Goal: Find contact information: Find contact information

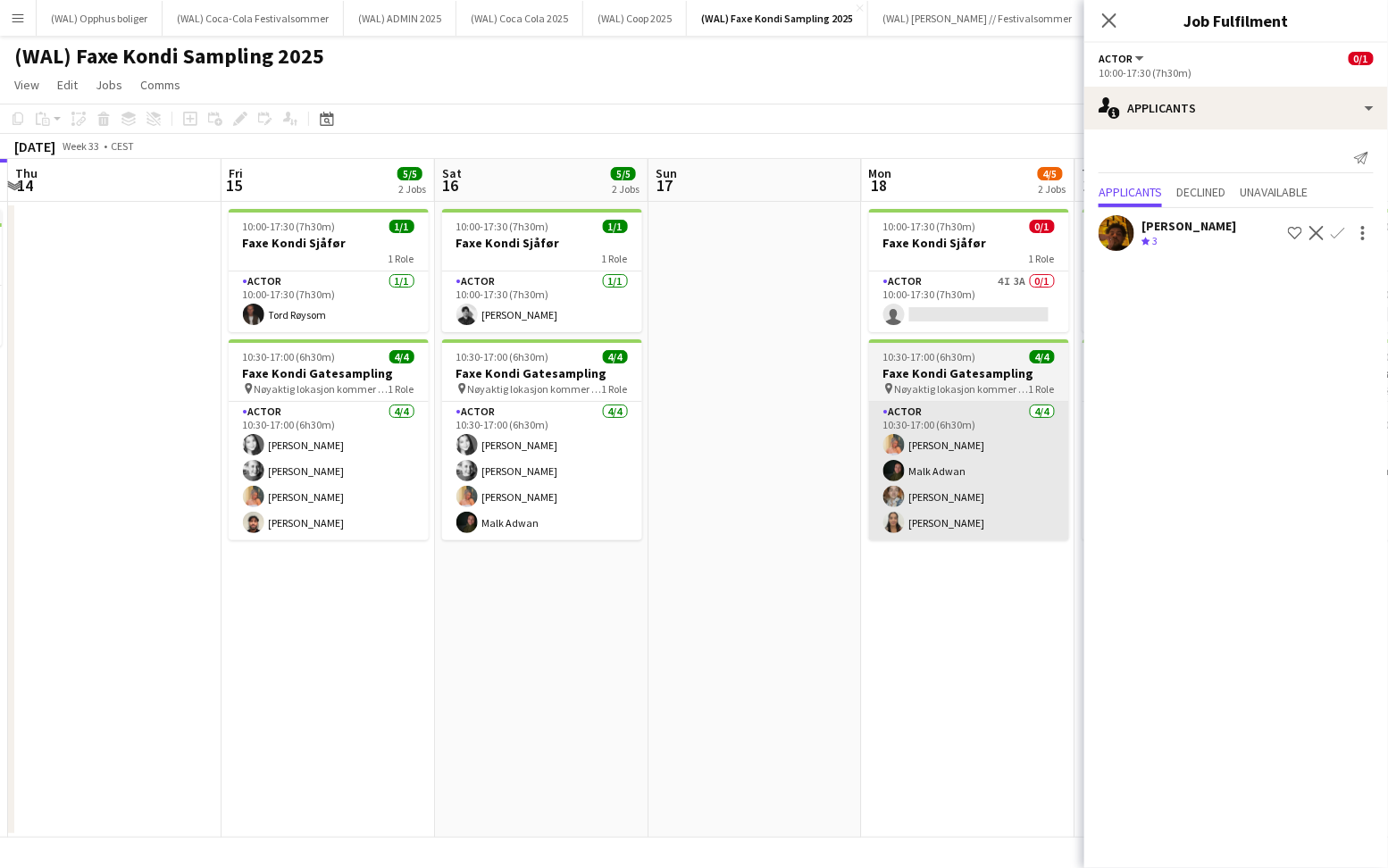
scroll to position [0, 434]
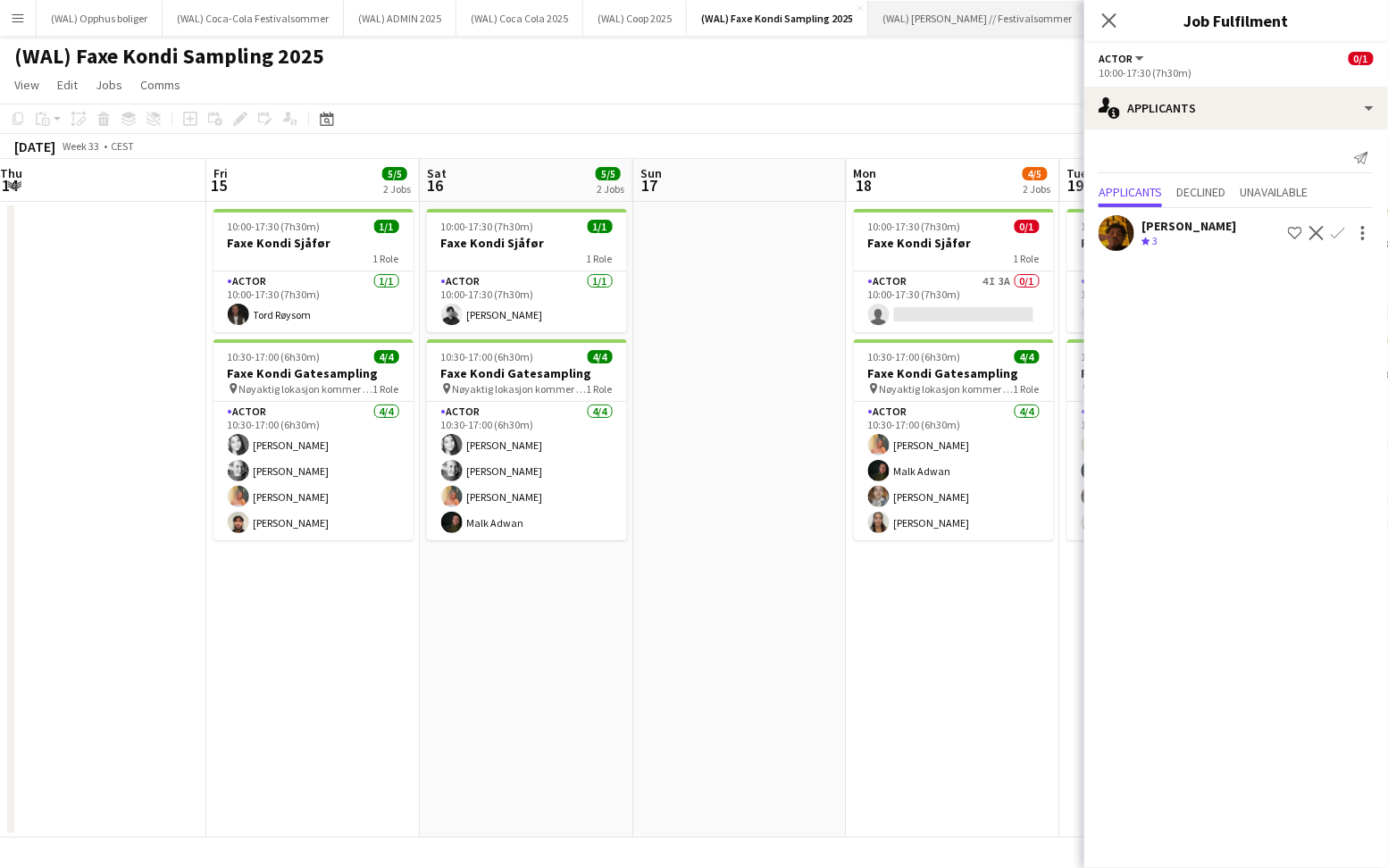
click at [941, 29] on button "(WAL) [PERSON_NAME] // Festivalsommer Close" at bounding box center [977, 18] width 219 height 35
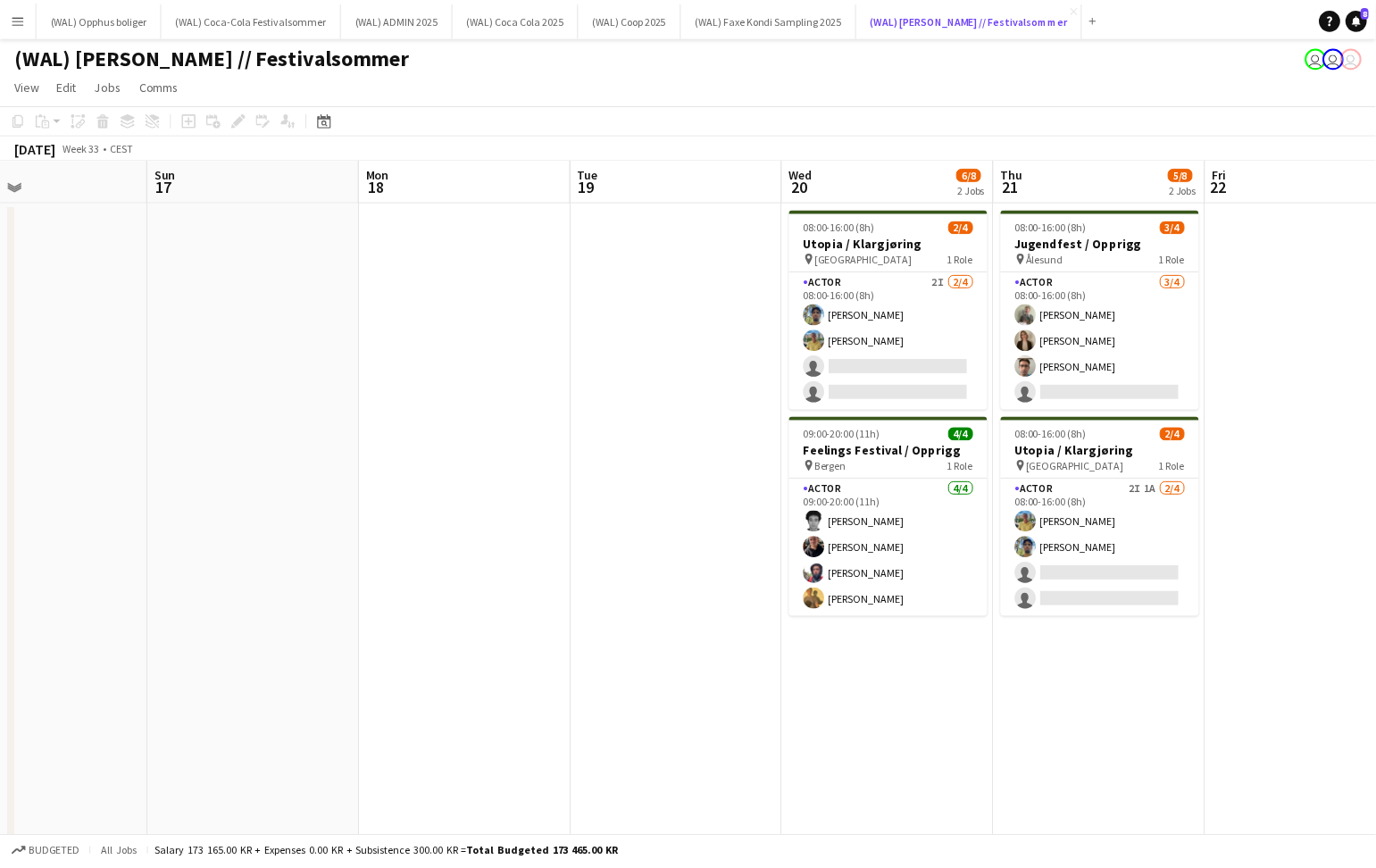
scroll to position [0, 606]
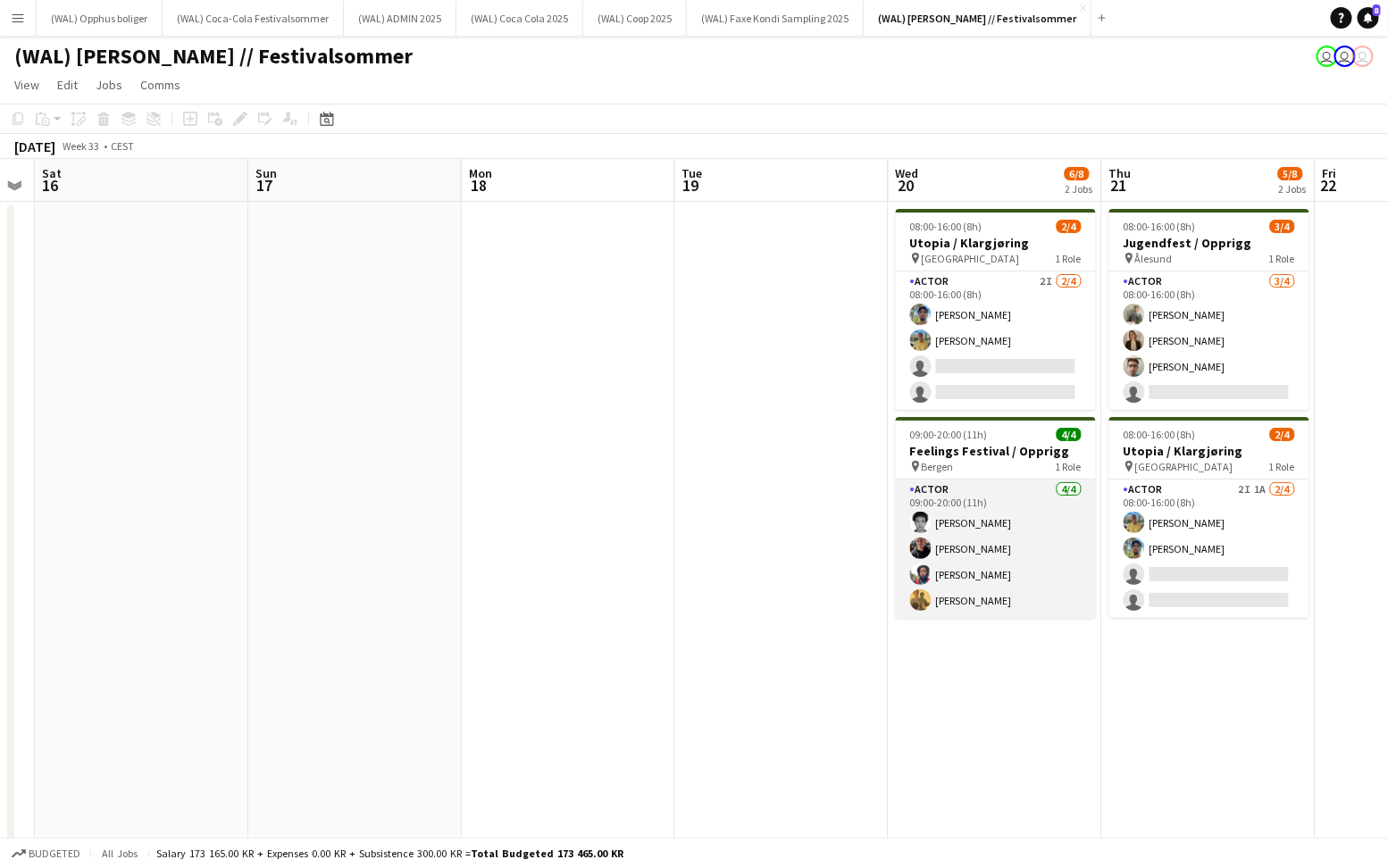
click at [954, 573] on app-card-role "Actor [DATE] 09:00-20:00 (11h) [PERSON_NAME] [PERSON_NAME] [PERSON_NAME]" at bounding box center [995, 549] width 200 height 139
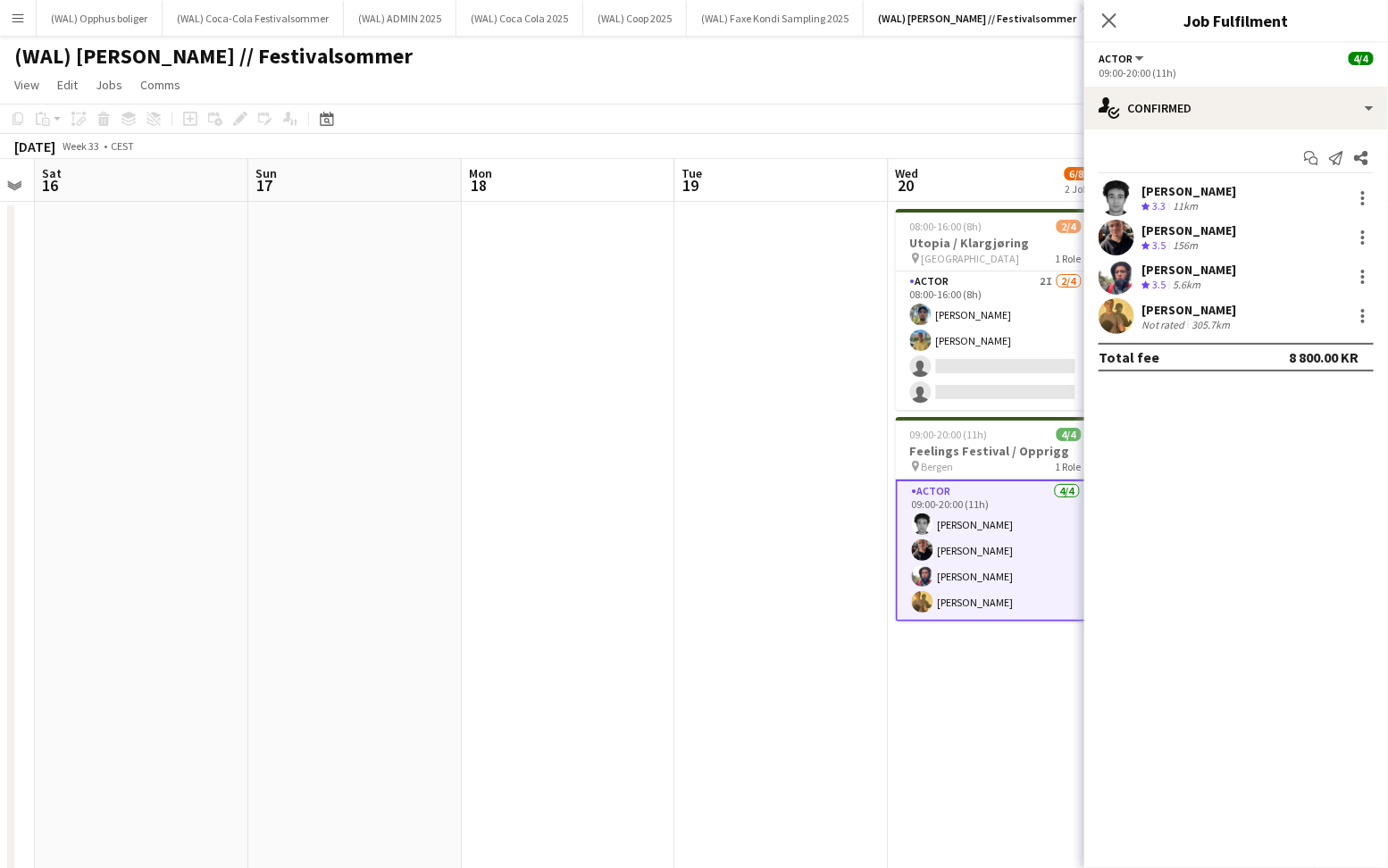
click at [1161, 187] on div "[PERSON_NAME]" at bounding box center [1188, 191] width 95 height 16
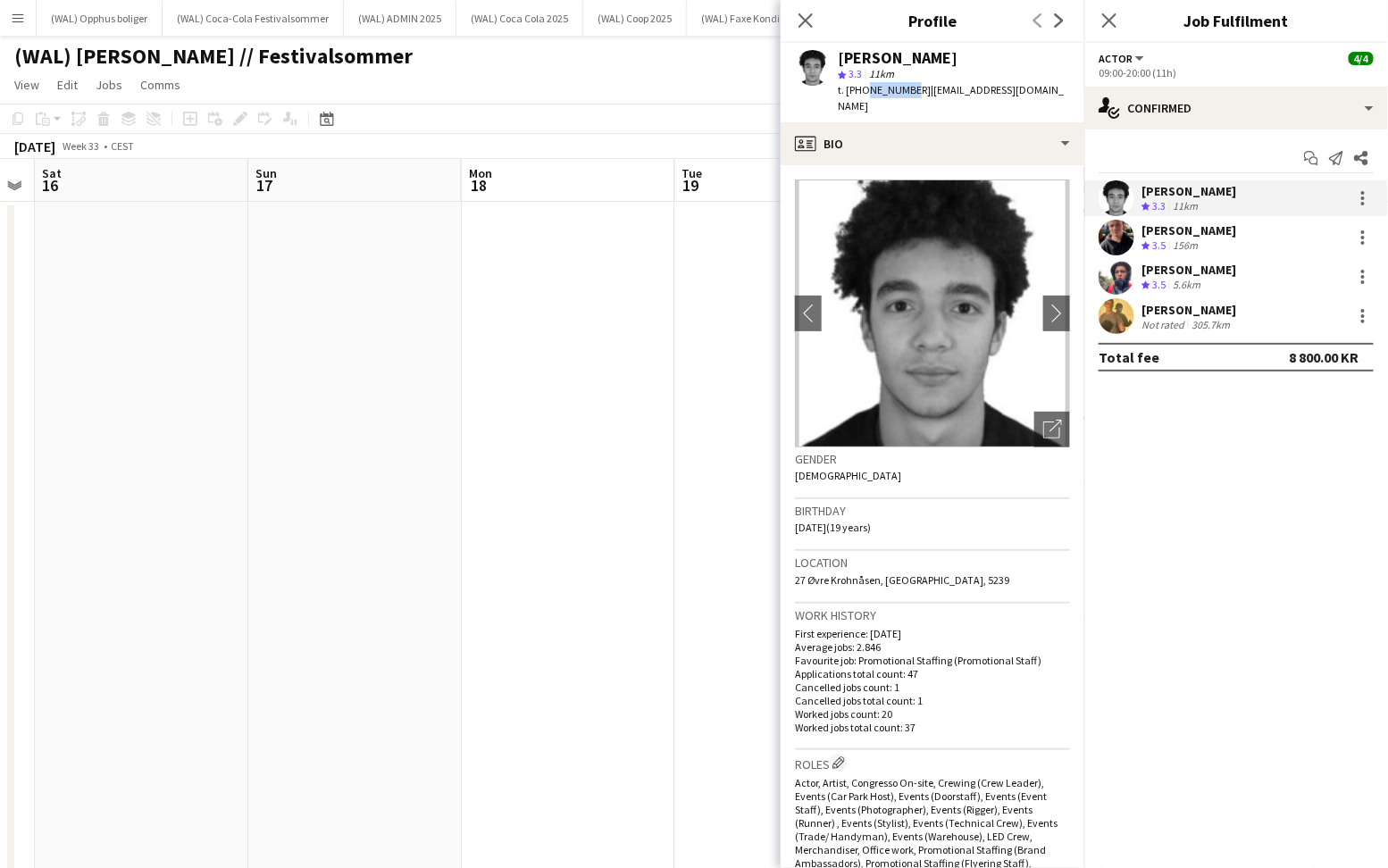
drag, startPoint x: 860, startPoint y: 92, endPoint x: 902, endPoint y: 92, distance: 42.0
click at [902, 92] on span "t. [PHONE_NUMBER]" at bounding box center [884, 89] width 93 height 13
copy span "40084438"
click at [1152, 225] on div "[PERSON_NAME]" at bounding box center [1188, 230] width 95 height 16
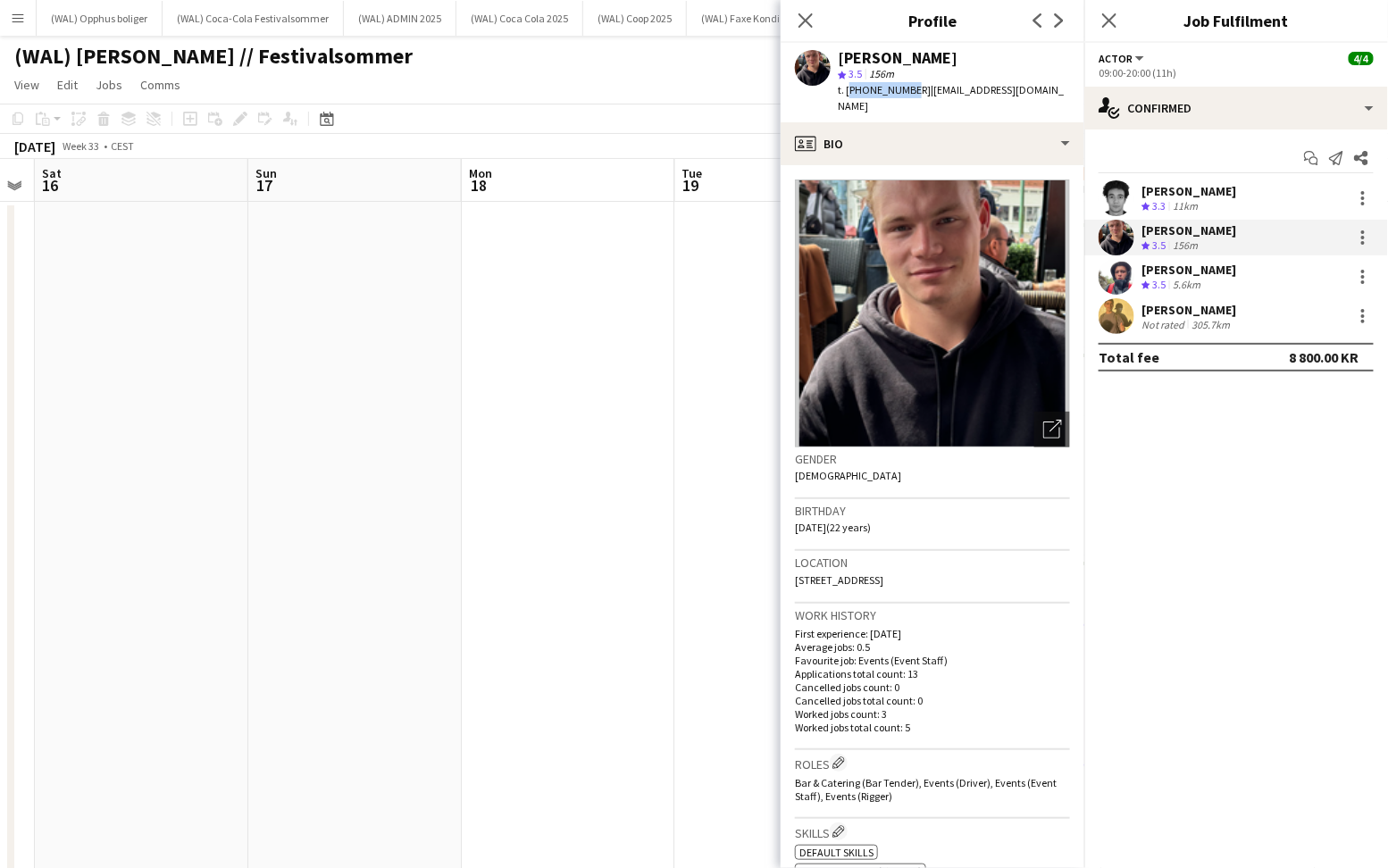
drag, startPoint x: 847, startPoint y: 90, endPoint x: 904, endPoint y: 83, distance: 57.4
click at [904, 83] on span "t. [PHONE_NUMBER]" at bounding box center [884, 89] width 93 height 13
copy span "[PHONE_NUMBER]"
click at [1177, 291] on div "5.6km" at bounding box center [1186, 285] width 35 height 15
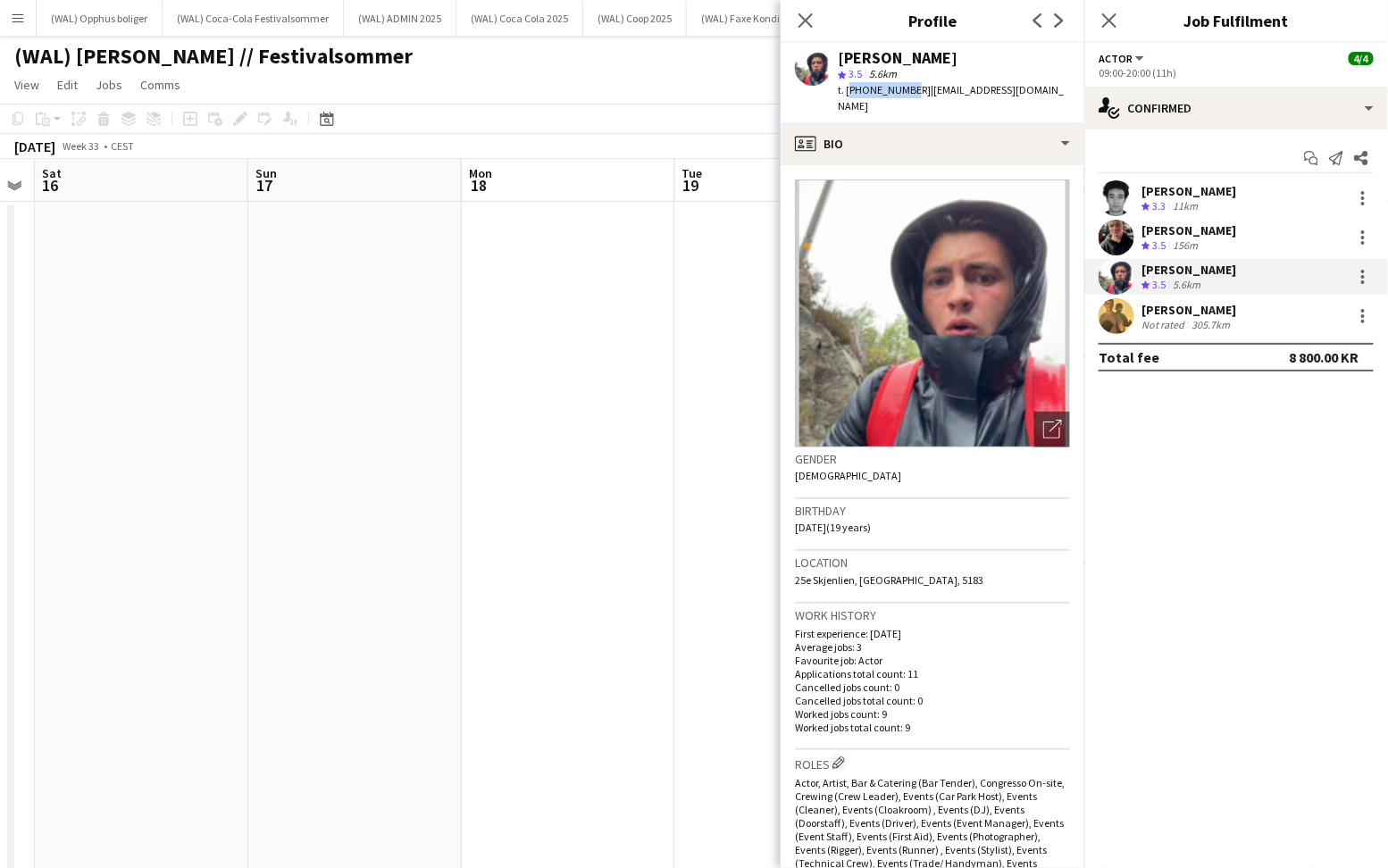
drag, startPoint x: 846, startPoint y: 88, endPoint x: 904, endPoint y: 84, distance: 58.1
click at [904, 84] on span "t. [PHONE_NUMBER]" at bounding box center [884, 89] width 93 height 13
copy span "[PHONE_NUMBER]"
click at [1141, 305] on div "[PERSON_NAME]" at bounding box center [1188, 309] width 95 height 16
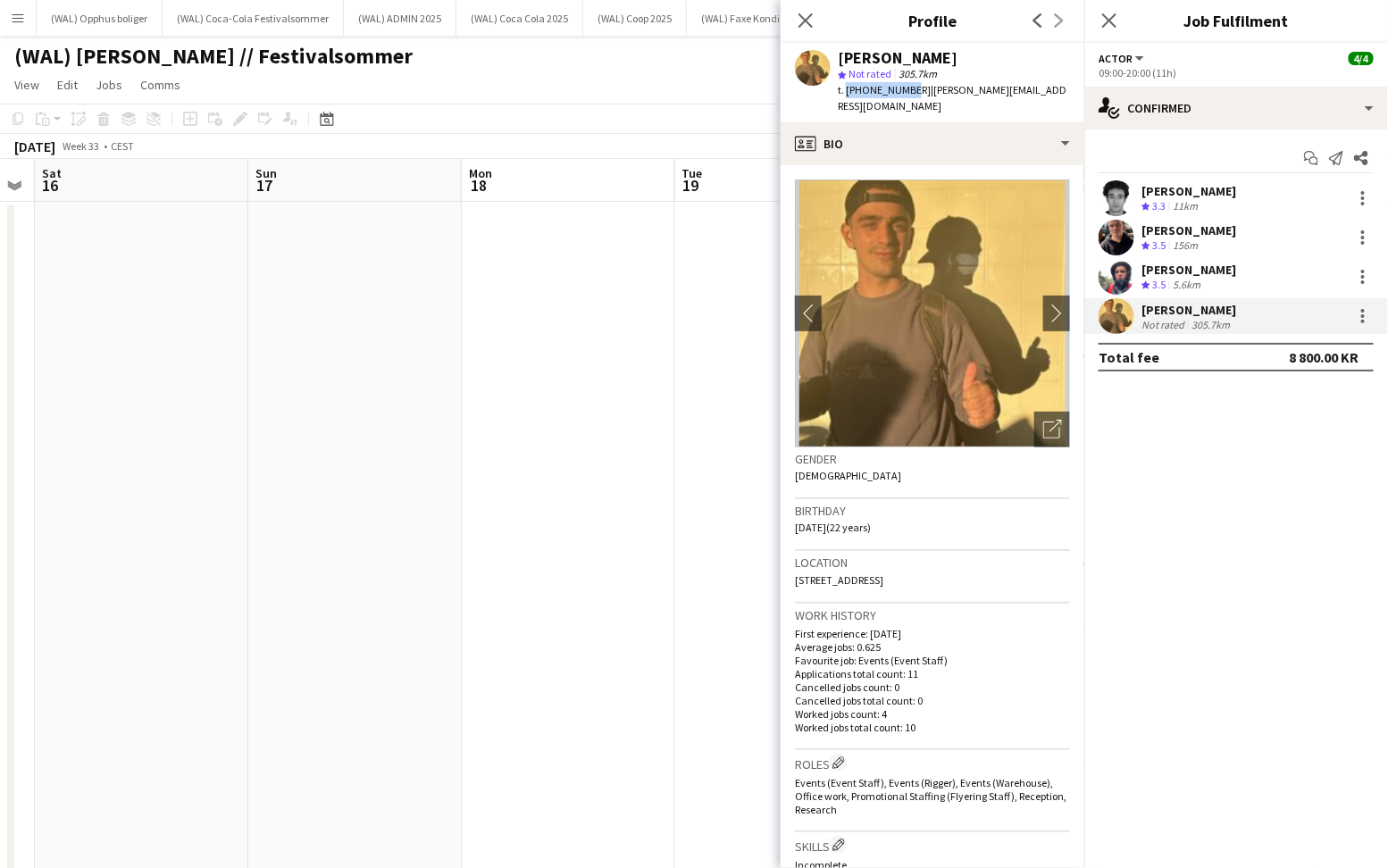
drag, startPoint x: 845, startPoint y: 87, endPoint x: 905, endPoint y: 83, distance: 60.1
click at [905, 83] on span "t. [PHONE_NUMBER]" at bounding box center [884, 89] width 93 height 13
copy span "[PHONE_NUMBER]"
click at [1166, 266] on div "[PERSON_NAME]" at bounding box center [1188, 269] width 95 height 16
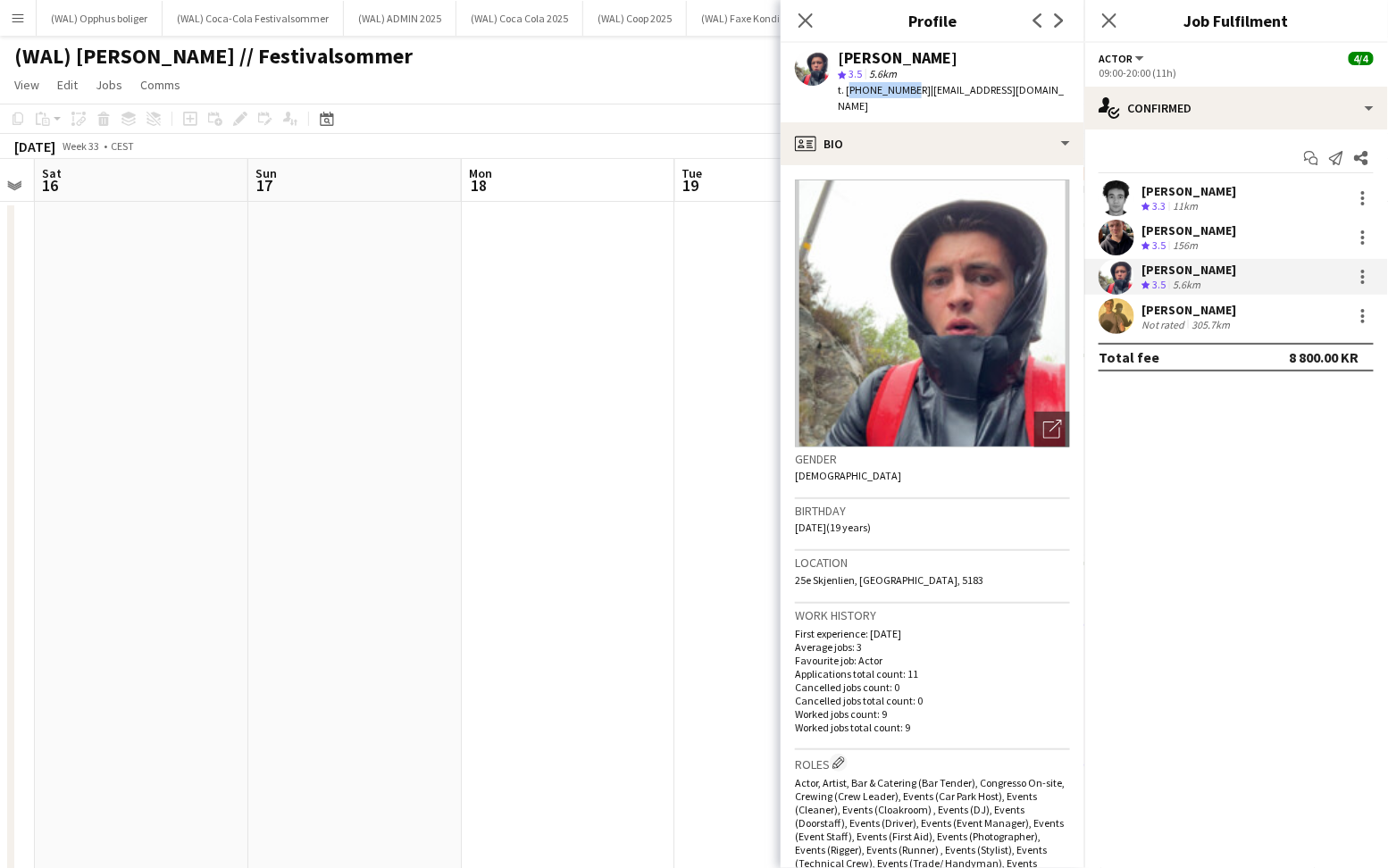
drag, startPoint x: 845, startPoint y: 88, endPoint x: 904, endPoint y: 84, distance: 59.1
click at [904, 84] on span "t. [PHONE_NUMBER]" at bounding box center [884, 89] width 93 height 13
copy span "[PHONE_NUMBER]"
click at [1146, 221] on div "[PERSON_NAME] Crew rating 3.5 156m" at bounding box center [1235, 238] width 303 height 36
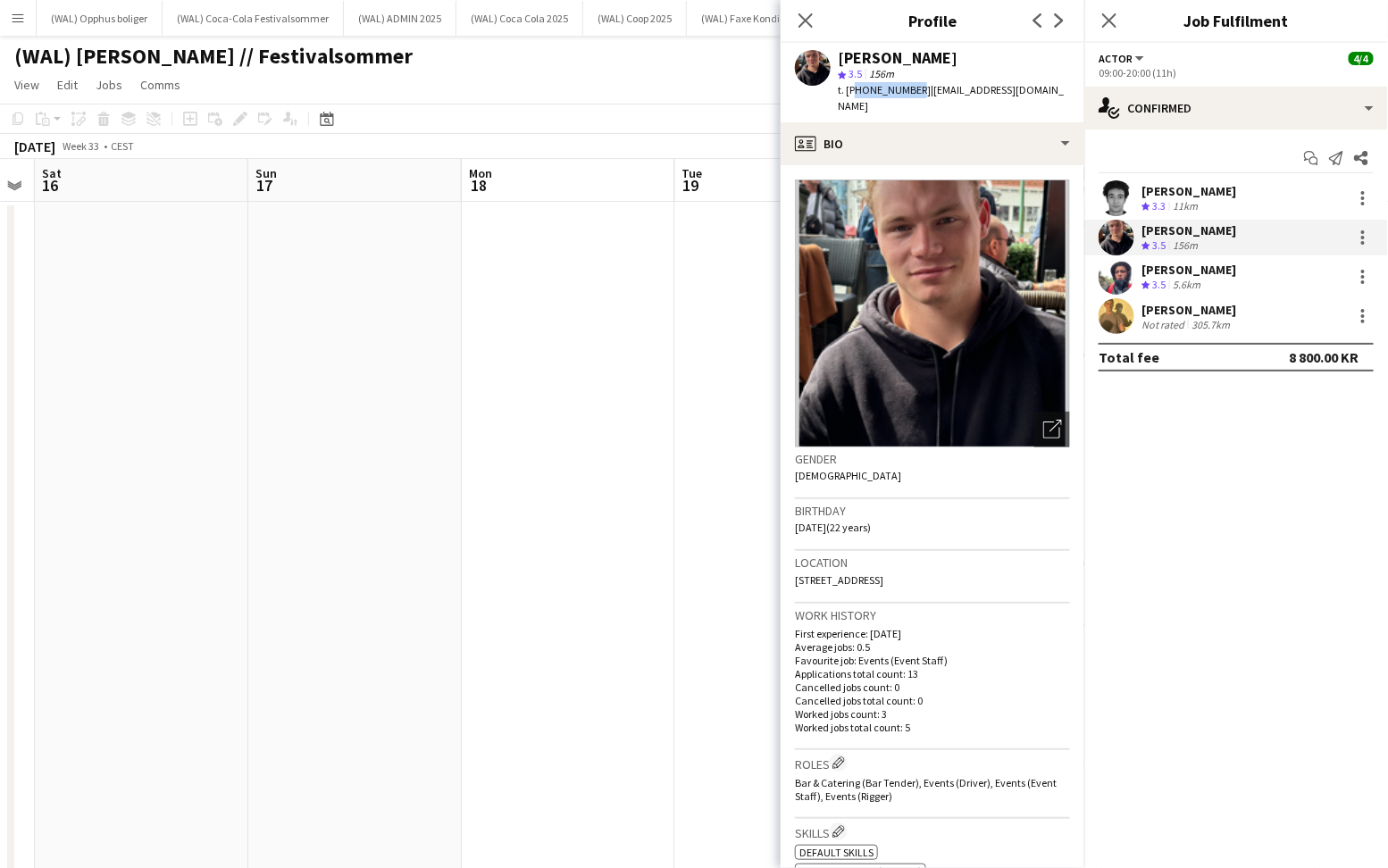
drag, startPoint x: 906, startPoint y: 89, endPoint x: 850, endPoint y: 89, distance: 56.0
click at [850, 89] on div "t. [PHONE_NUMBER] | [EMAIL_ADDRESS][DOMAIN_NAME]" at bounding box center [954, 98] width 232 height 32
copy span "4748362626"
click at [1153, 197] on div "[PERSON_NAME]" at bounding box center [1188, 191] width 95 height 16
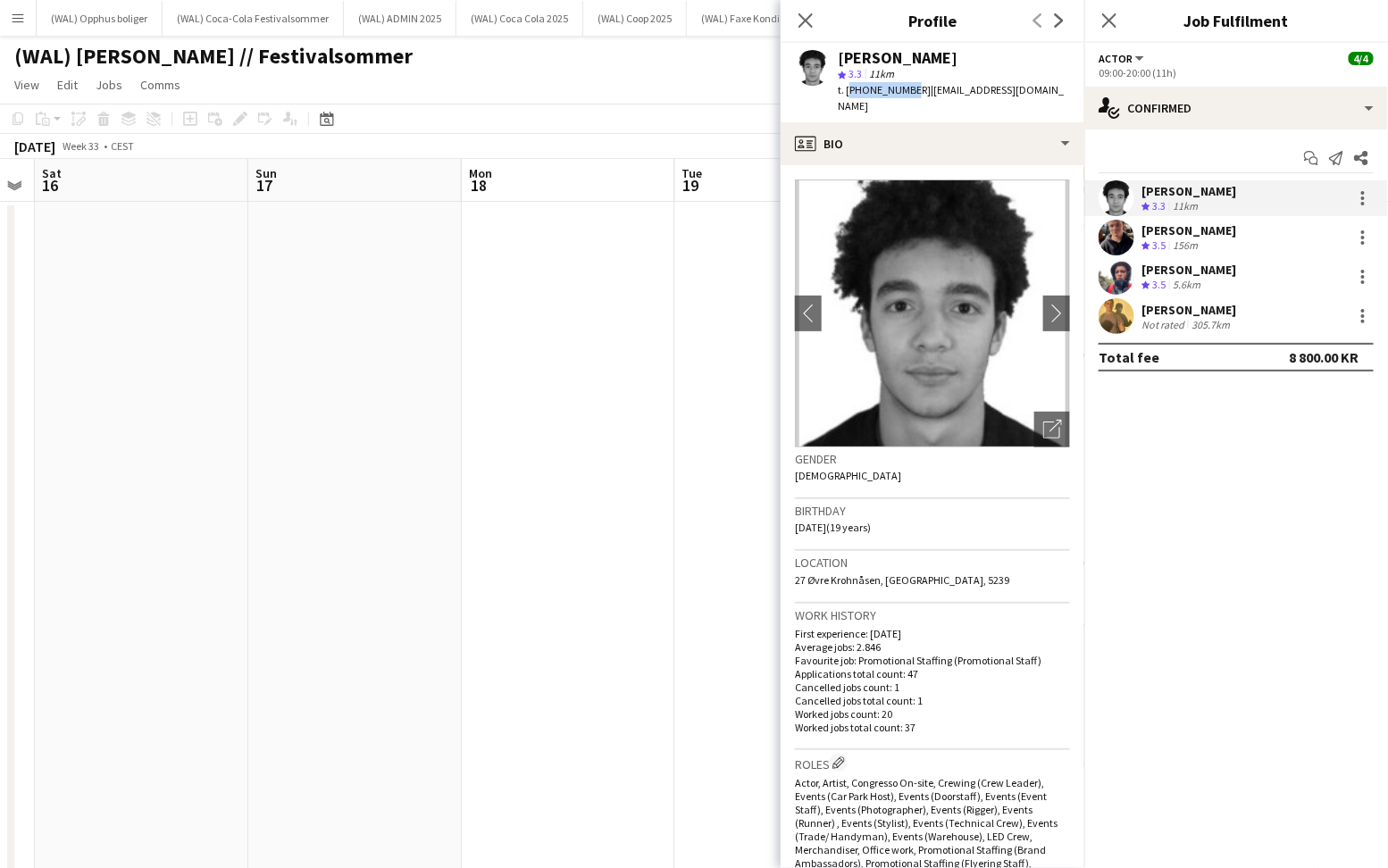
drag, startPoint x: 904, startPoint y: 89, endPoint x: 847, endPoint y: 88, distance: 57.0
click at [847, 88] on span "t. [PHONE_NUMBER]" at bounding box center [884, 89] width 93 height 13
copy span "[PHONE_NUMBER]"
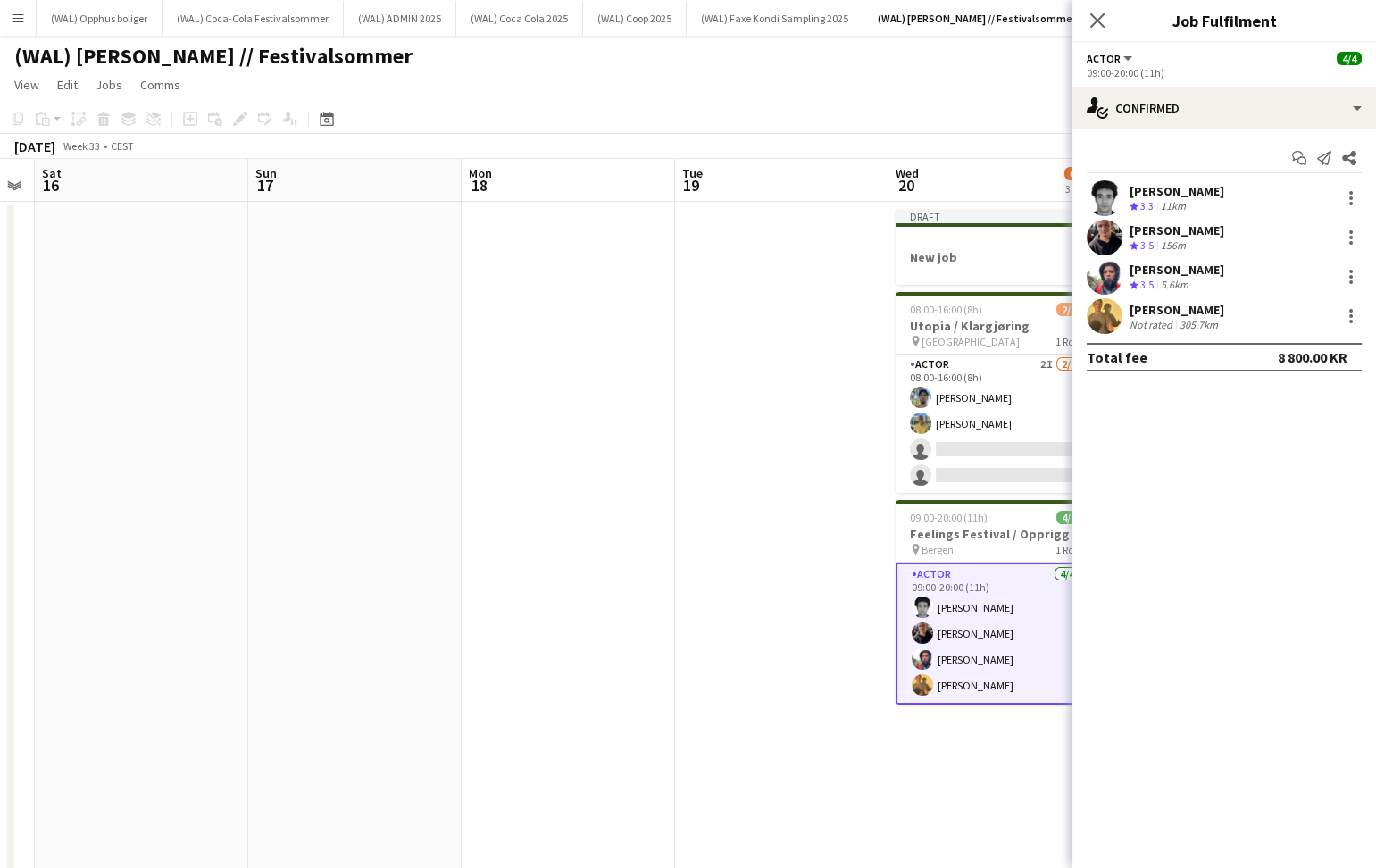
drag, startPoint x: 766, startPoint y: 505, endPoint x: 1344, endPoint y: 426, distance: 583.4
click at [768, 504] on app-date-cell at bounding box center [782, 542] width 213 height 681
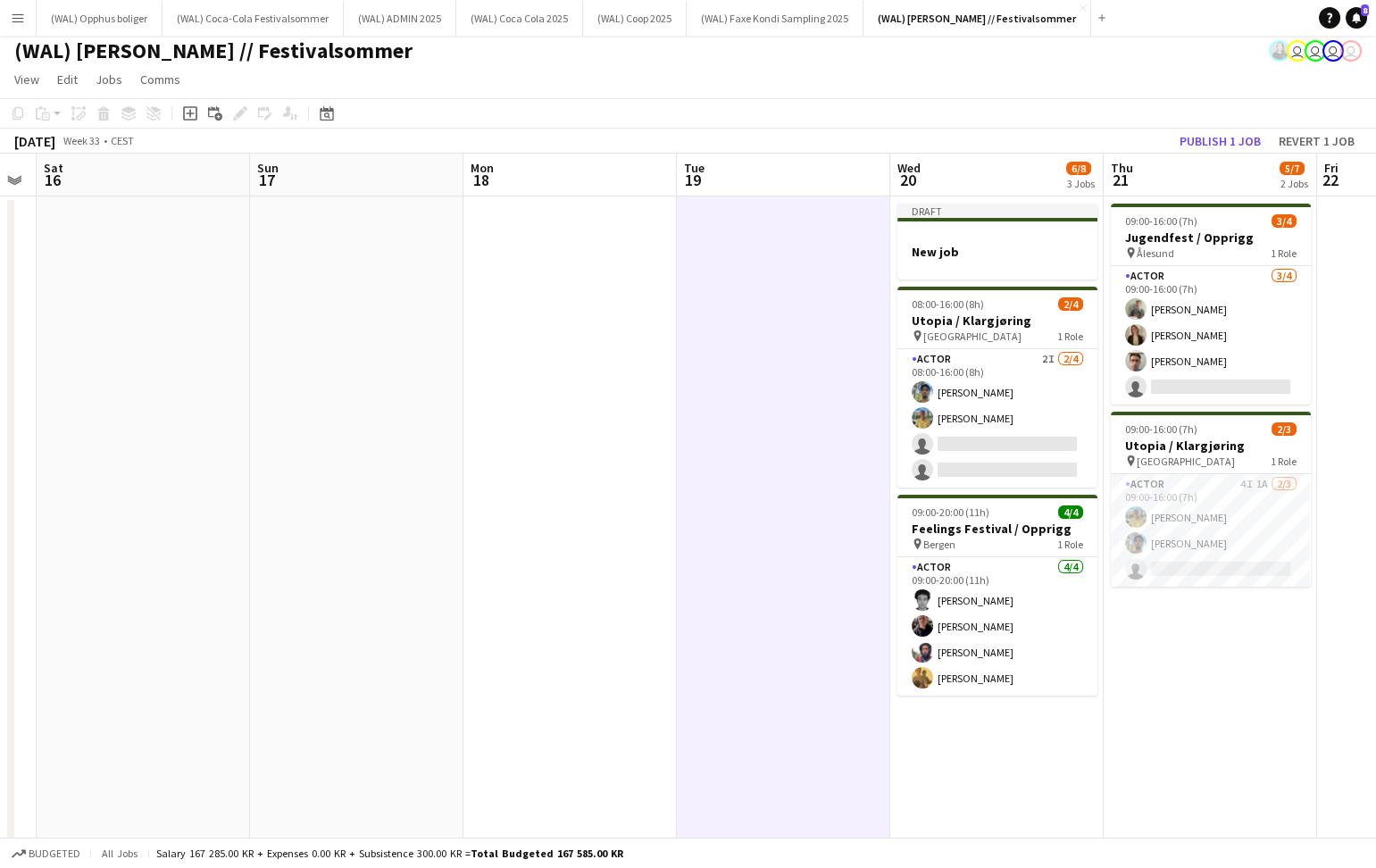
scroll to position [0, 0]
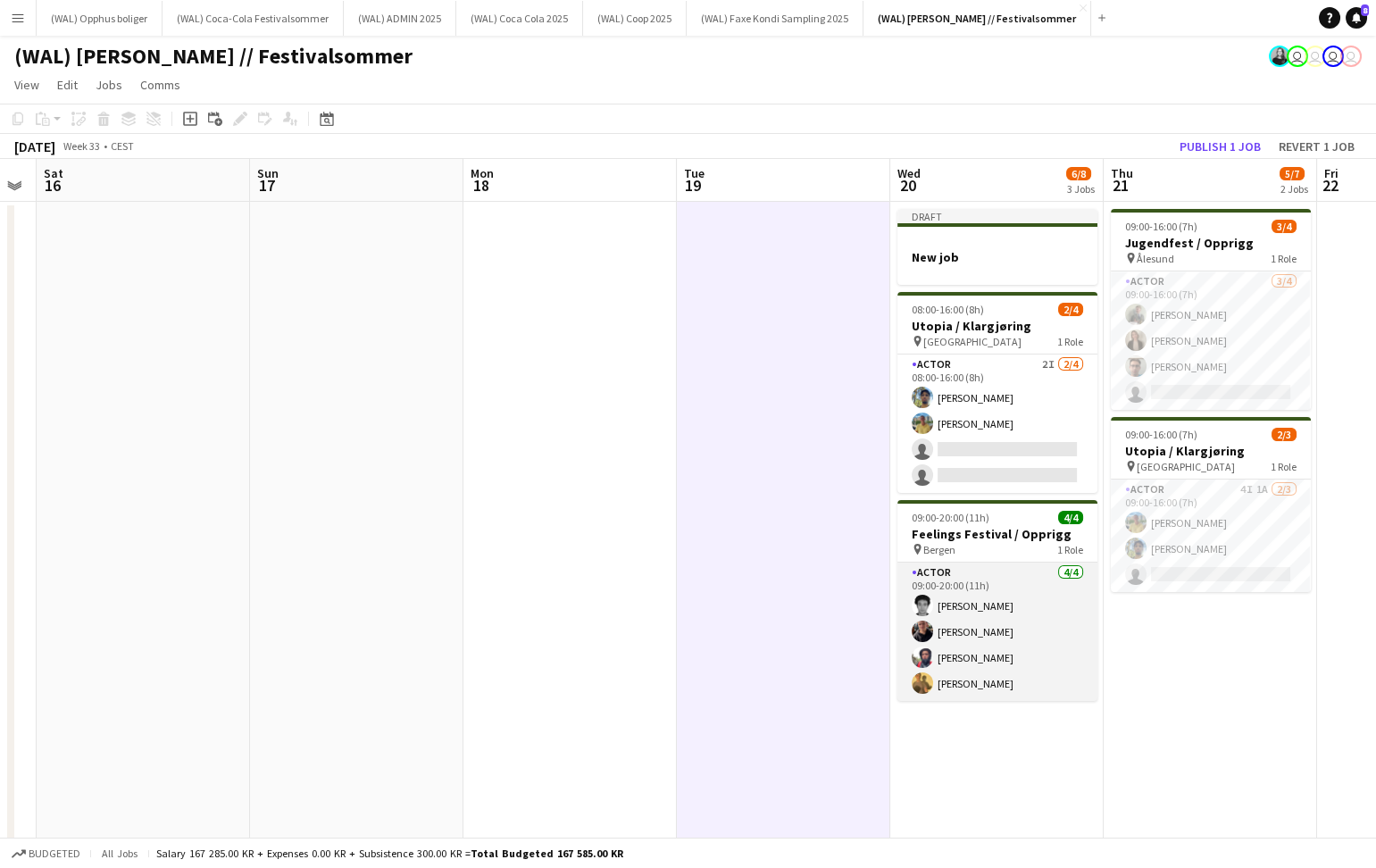
click at [938, 632] on app-card-role "Actor [DATE] 09:00-20:00 (11h) [PERSON_NAME] [PERSON_NAME] [PERSON_NAME]" at bounding box center [998, 632] width 200 height 139
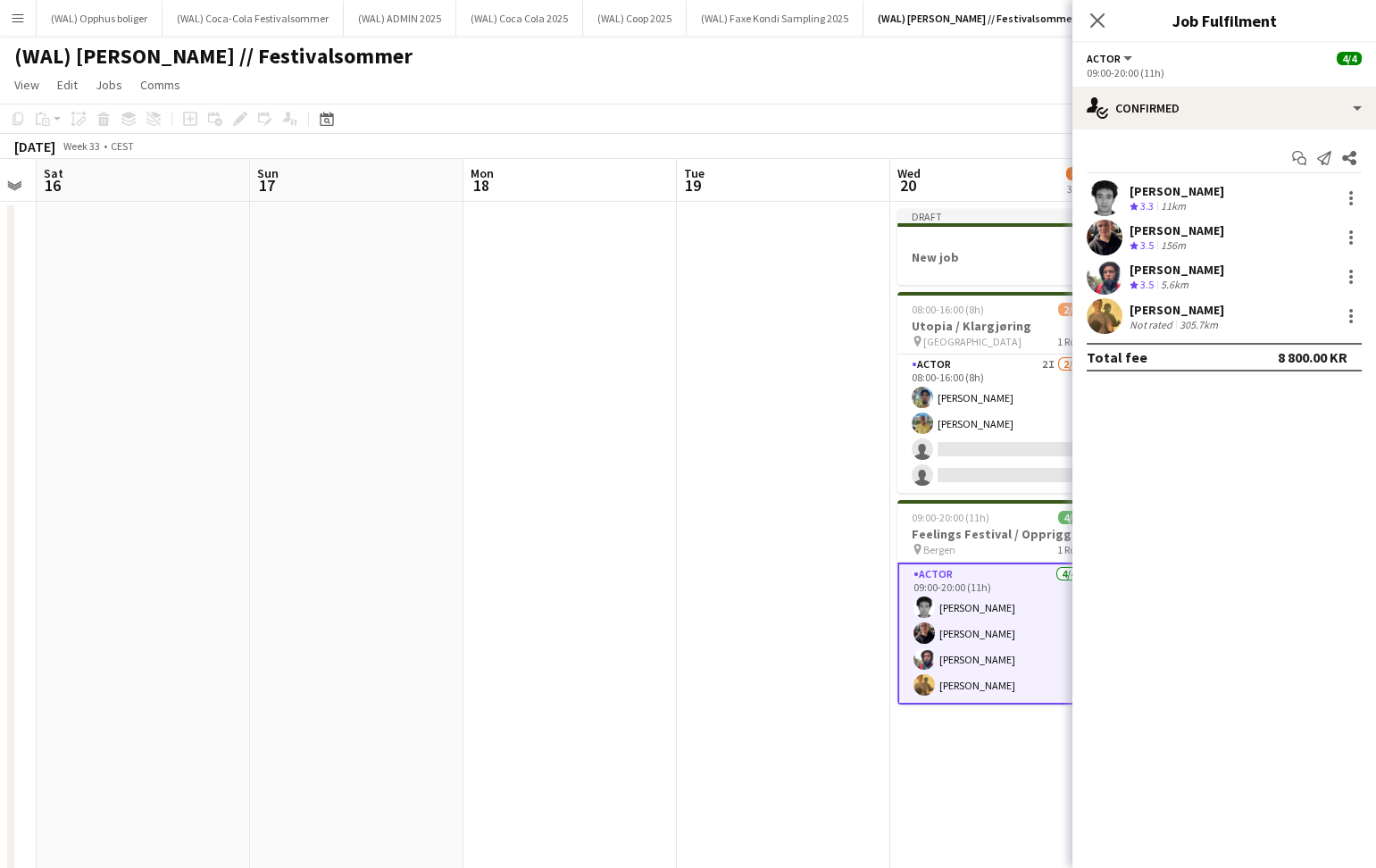
click at [1184, 331] on div "[PERSON_NAME] Not rated 305.7km" at bounding box center [1224, 317] width 303 height 36
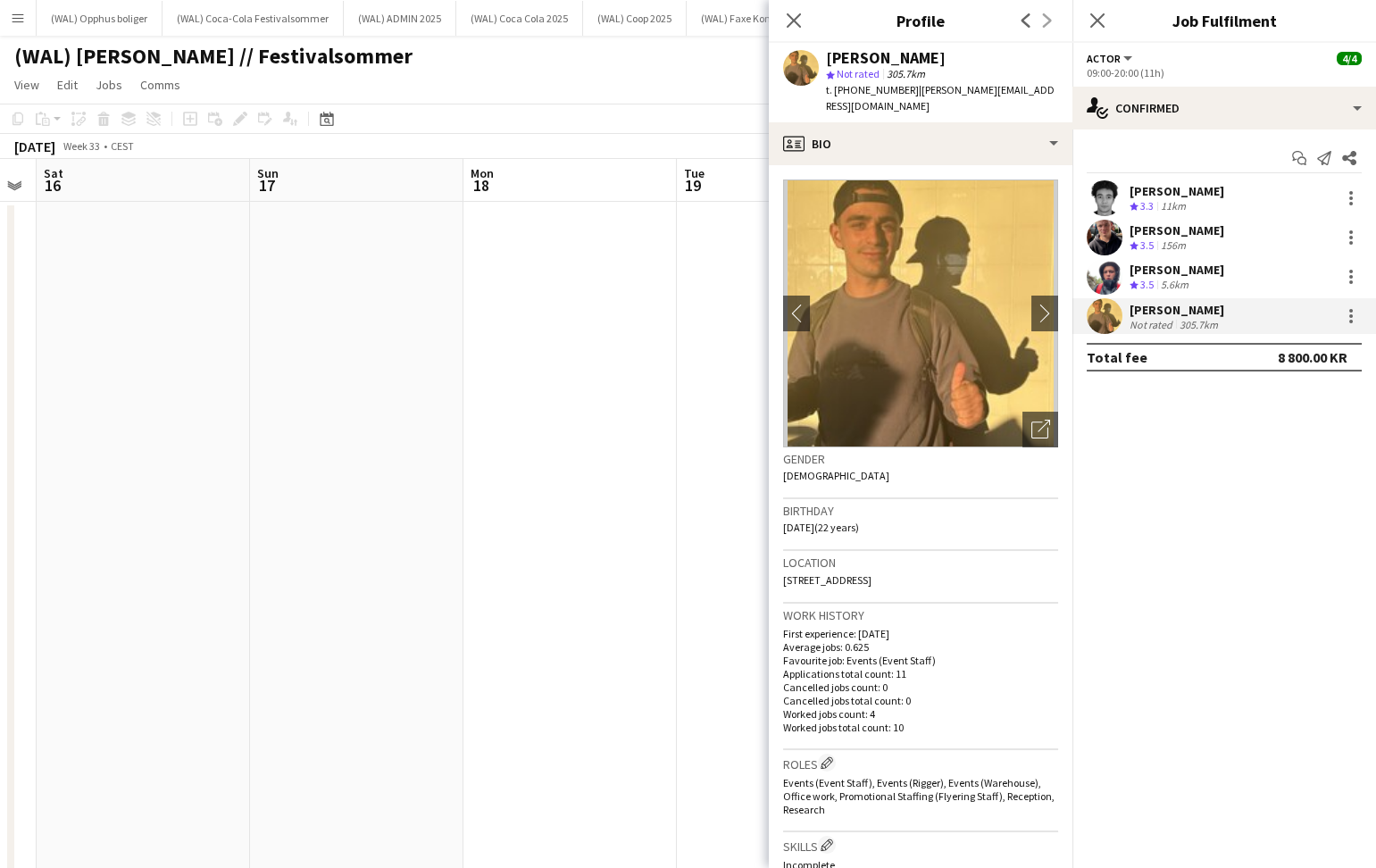
click at [1169, 275] on div "[PERSON_NAME]" at bounding box center [1177, 269] width 95 height 16
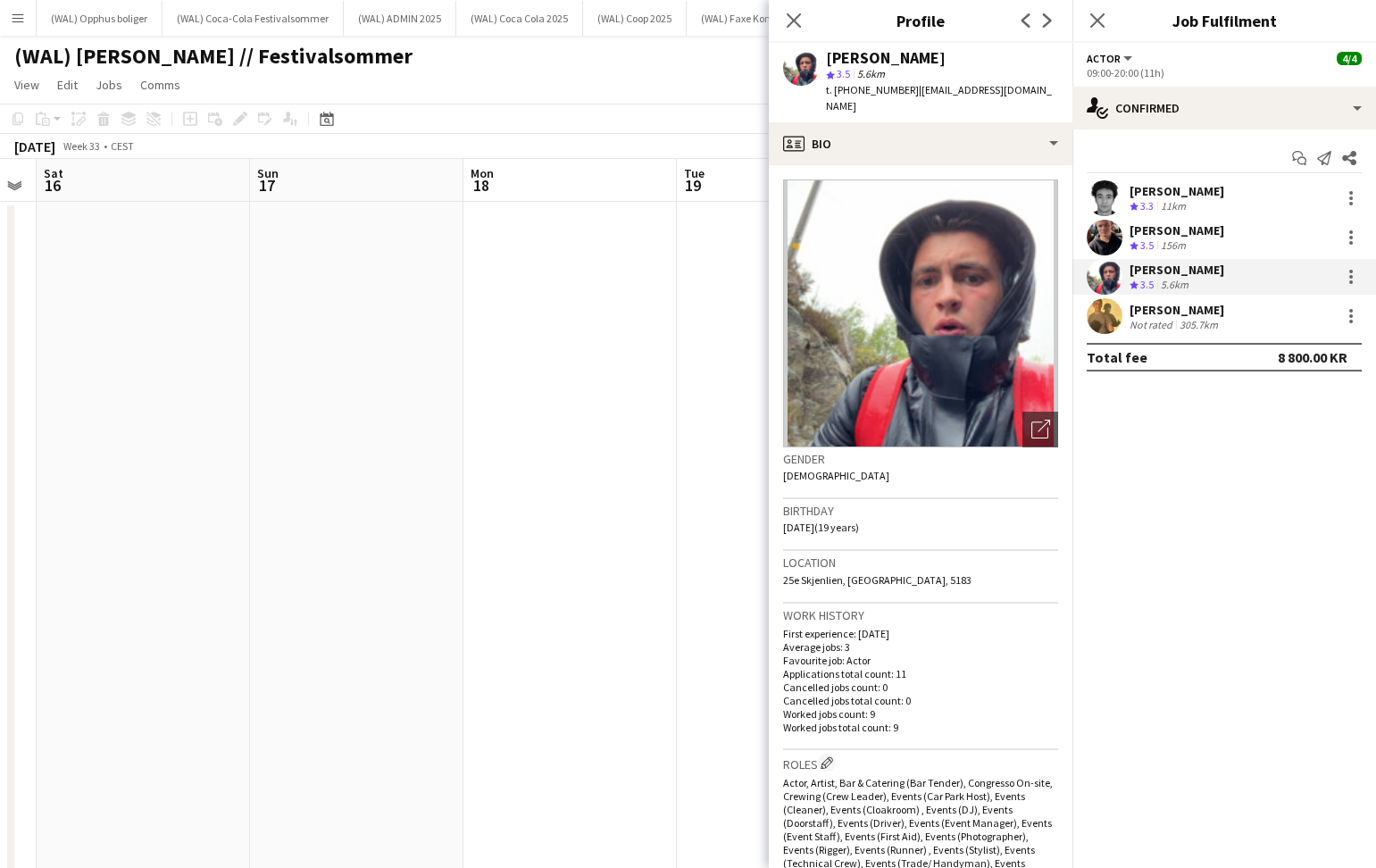
click at [1173, 255] on div "[PERSON_NAME] Crew rating 3.5 156m" at bounding box center [1224, 238] width 303 height 36
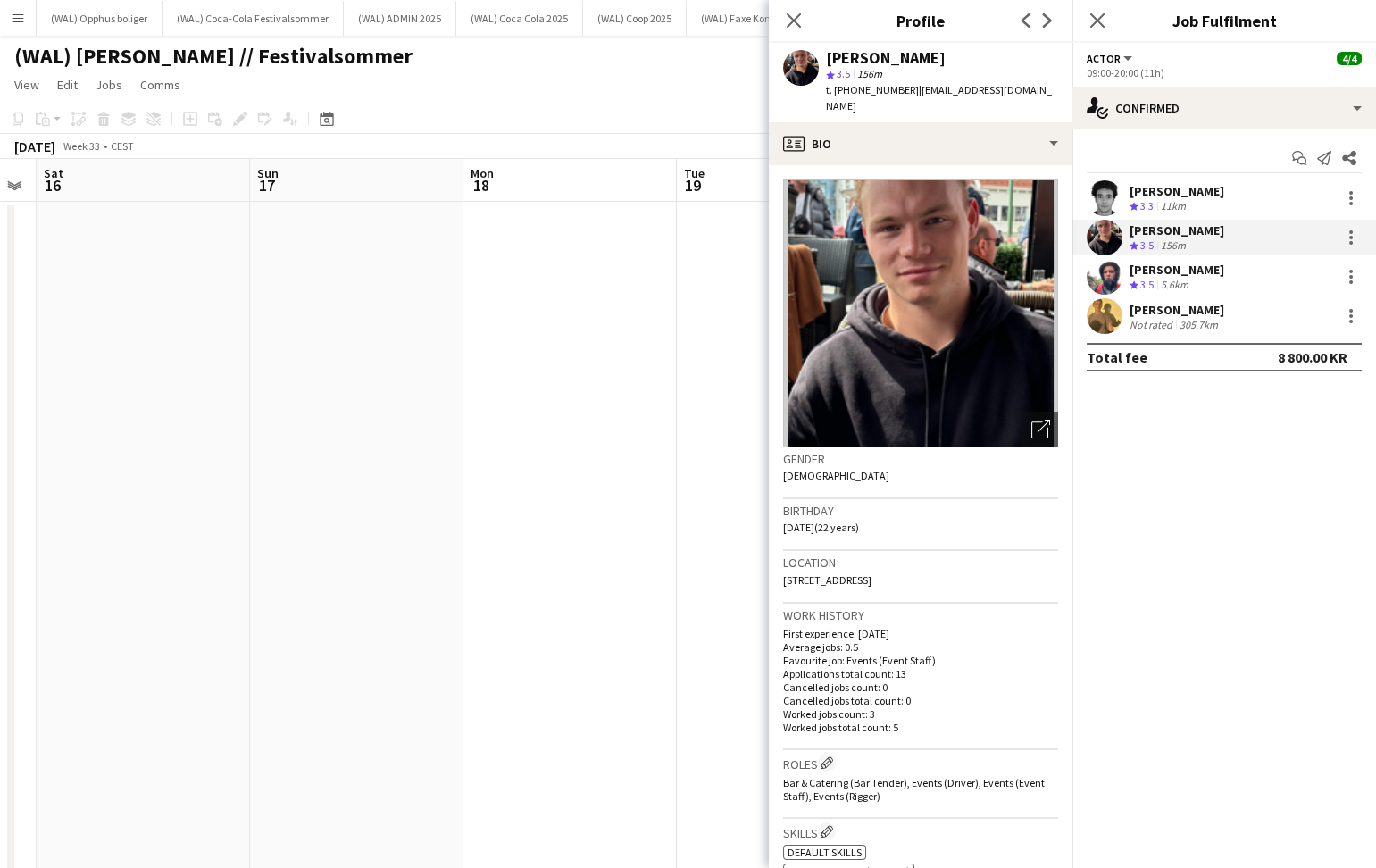
click at [1134, 191] on div "[PERSON_NAME]" at bounding box center [1177, 191] width 95 height 16
